Goal: Check status: Check status

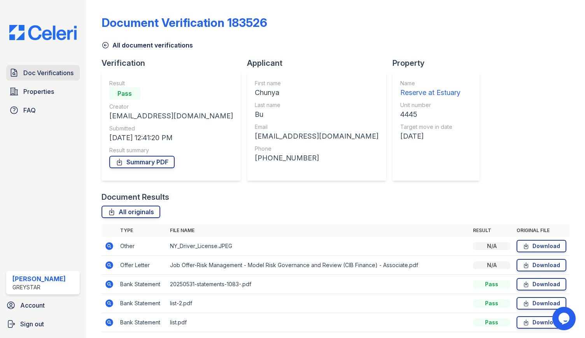
click at [46, 67] on link "Doc Verifications" at bounding box center [43, 73] width 74 height 16
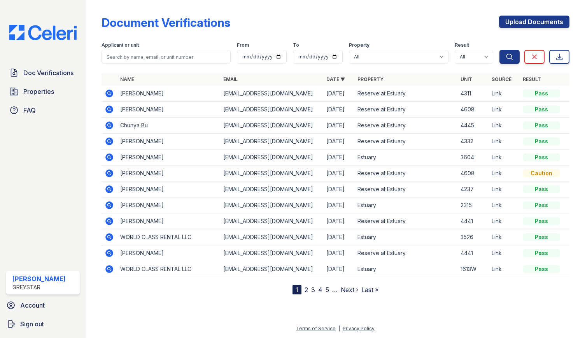
click at [109, 91] on icon at bounding box center [109, 93] width 8 height 8
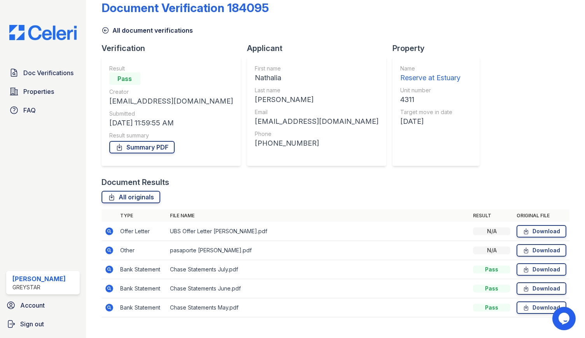
scroll to position [28, 0]
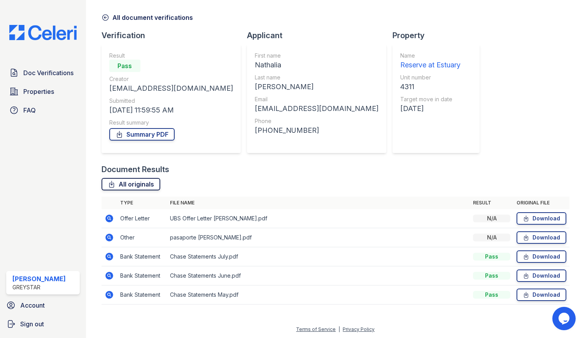
click at [113, 183] on icon at bounding box center [112, 184] width 8 height 8
